Goal: Information Seeking & Learning: Find specific fact

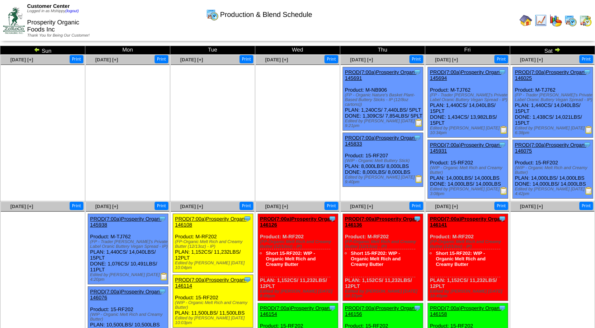
click at [556, 24] on img at bounding box center [555, 20] width 13 height 13
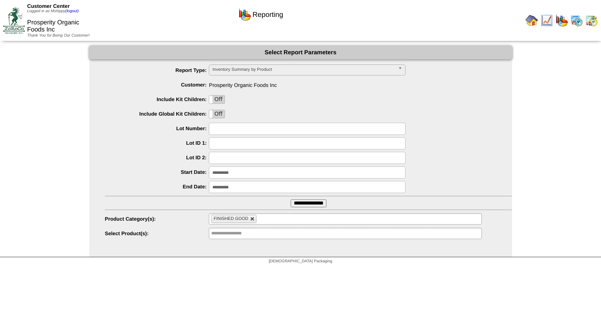
click at [253, 219] on link at bounding box center [252, 219] width 5 height 5
type input "**********"
click at [245, 218] on input "text" at bounding box center [236, 219] width 50 height 10
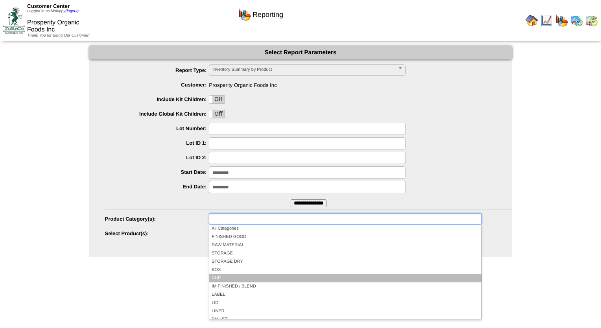
click at [234, 275] on li "CUP" at bounding box center [345, 278] width 272 height 8
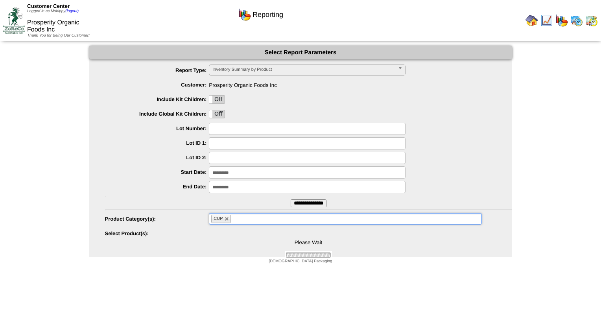
click at [253, 218] on ul "CUP" at bounding box center [345, 218] width 272 height 11
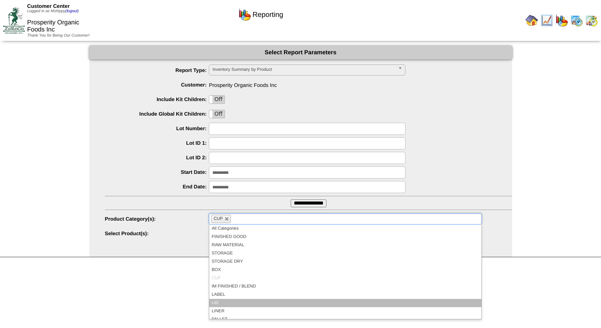
click at [220, 303] on li "LID" at bounding box center [345, 303] width 272 height 8
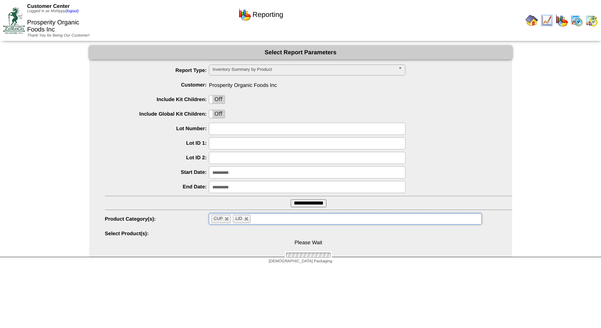
click at [269, 217] on ul "CUP LID" at bounding box center [345, 218] width 272 height 11
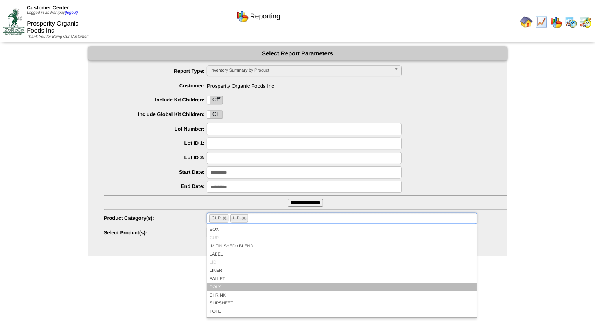
scroll to position [46, 0]
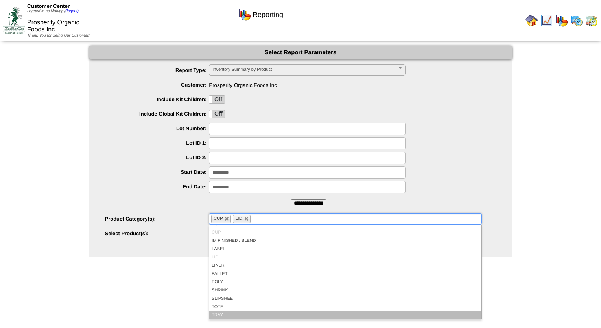
click at [239, 312] on li "TRAY" at bounding box center [345, 315] width 272 height 8
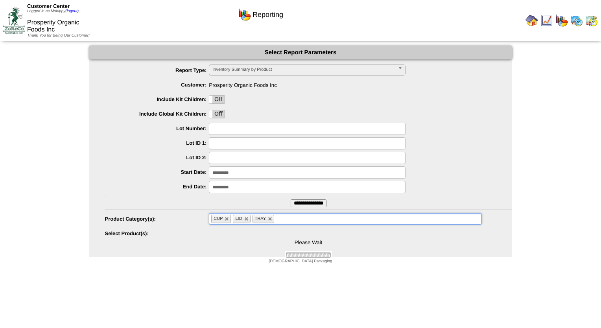
click at [253, 234] on div "Please Wait" at bounding box center [308, 243] width 407 height 31
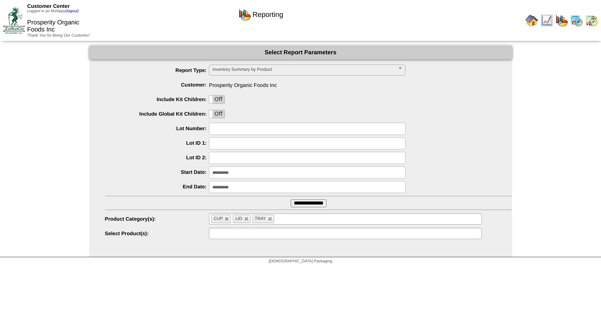
click at [253, 234] on input "text" at bounding box center [236, 233] width 50 height 10
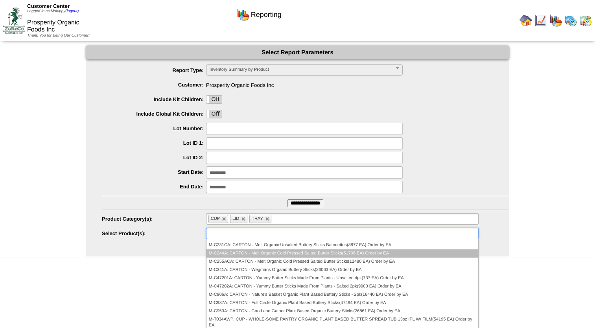
scroll to position [0, 0]
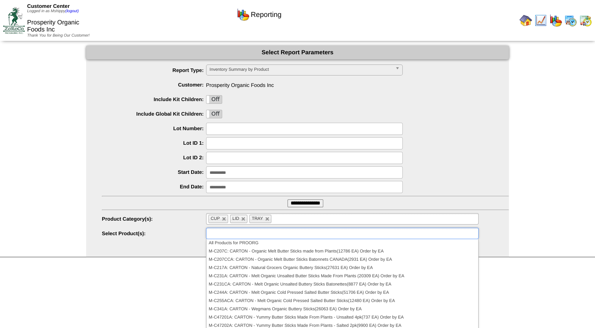
type input "**********"
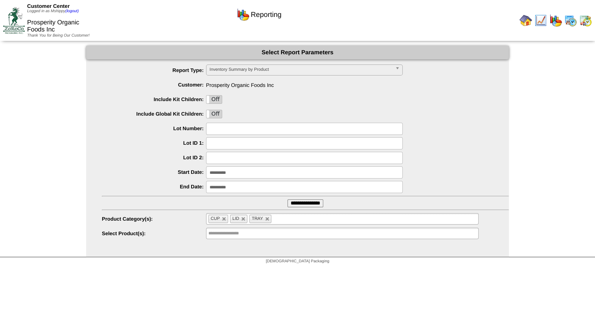
click at [304, 205] on input "**********" at bounding box center [305, 203] width 36 height 8
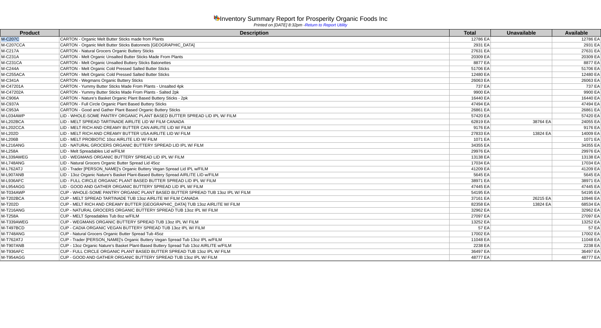
drag, startPoint x: 19, startPoint y: 39, endPoint x: 0, endPoint y: 39, distance: 18.5
click at [0, 39] on td "M-C207C" at bounding box center [29, 40] width 59 height 6
copy td "M-C207C"
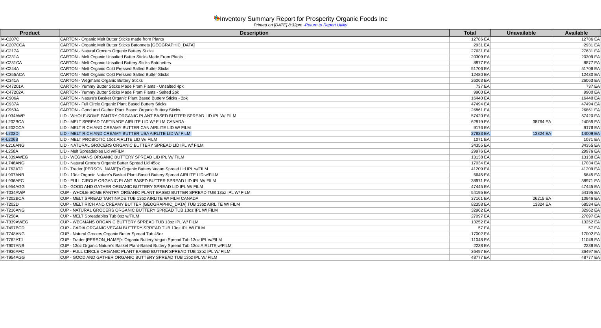
drag, startPoint x: 6, startPoint y: 131, endPoint x: 41, endPoint y: 138, distance: 35.2
click at [41, 138] on tbody "Product Description Total Unavailable Available M-C207C CARTON - Organic Melt B…" at bounding box center [300, 144] width 600 height 231
click at [193, 199] on td "CUP - MELT SPREAD TARTINADE TUB 13oz AIRLITE W/ FILM CANADA" at bounding box center [254, 199] width 390 height 6
